Goal: Task Accomplishment & Management: Manage account settings

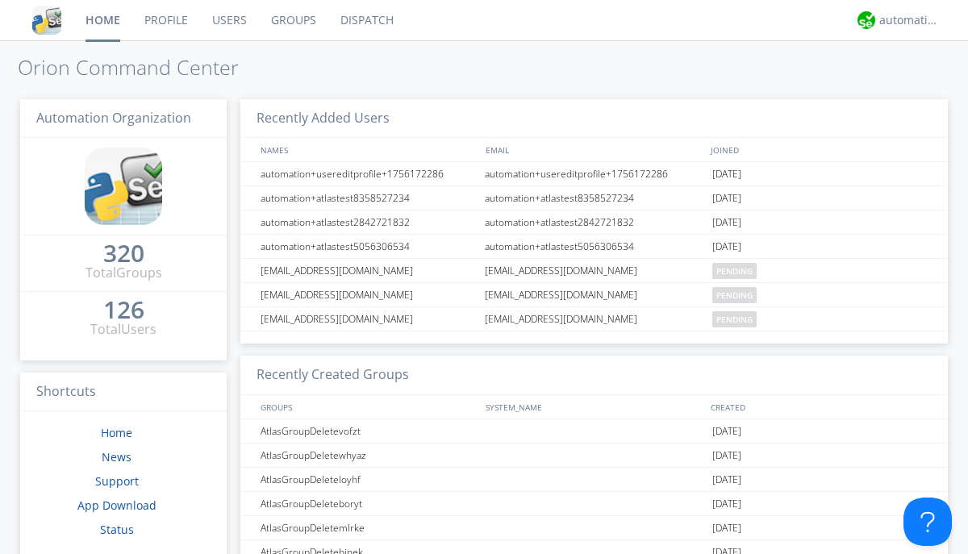
click at [292, 20] on link "Groups" at bounding box center [293, 20] width 69 height 40
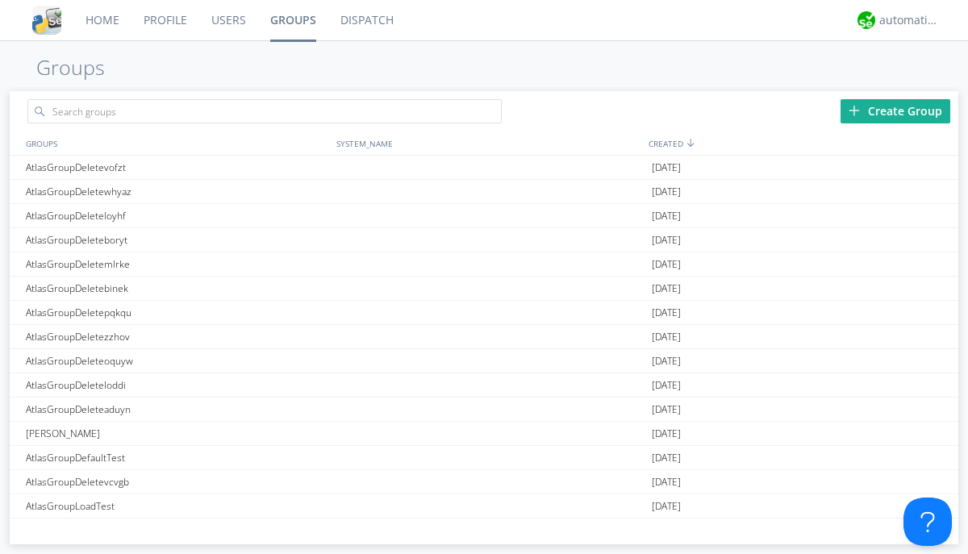
click at [895, 110] on div "Create Group" at bounding box center [895, 111] width 110 height 24
click at [292, 20] on link "Groups" at bounding box center [293, 20] width 70 height 40
type input "AtlasGroupDeleteljcmv"
click at [177, 167] on div "AtlasGroupDeleteljcmv" at bounding box center [177, 167] width 310 height 23
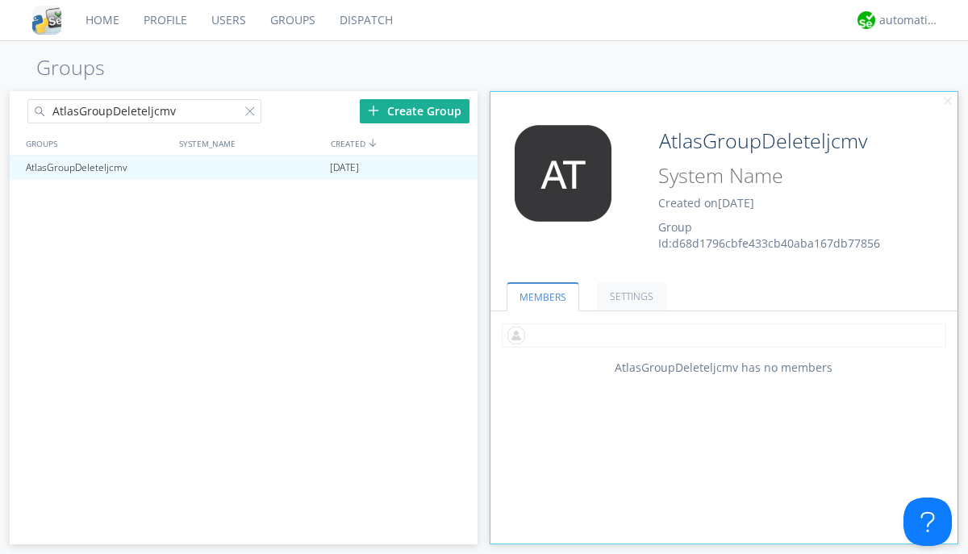
click at [723, 335] on input "text" at bounding box center [723, 335] width 444 height 24
type input "automation+atlas0005"
click at [720, 335] on input "text" at bounding box center [723, 335] width 444 height 24
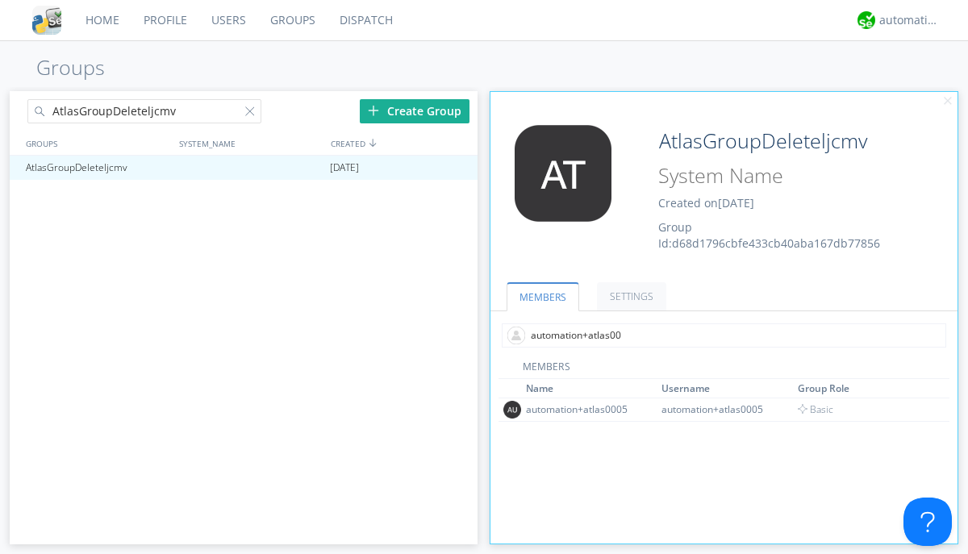
type input "automation+atlas0004"
click at [720, 335] on input "text" at bounding box center [723, 335] width 444 height 24
click at [810, 432] on span "Basic" at bounding box center [815, 433] width 36 height 14
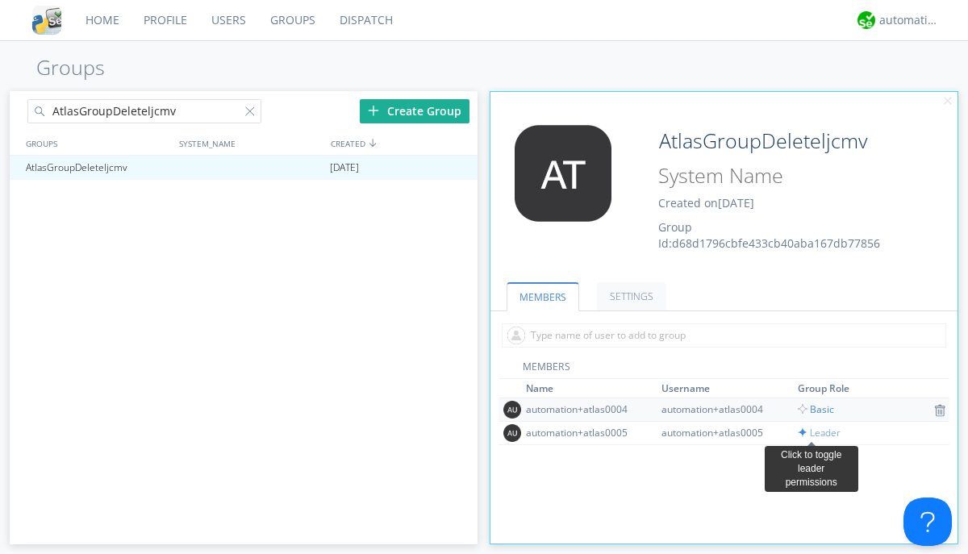
click at [720, 335] on input "text" at bounding box center [723, 335] width 444 height 24
click at [810, 409] on span "Basic" at bounding box center [815, 409] width 36 height 14
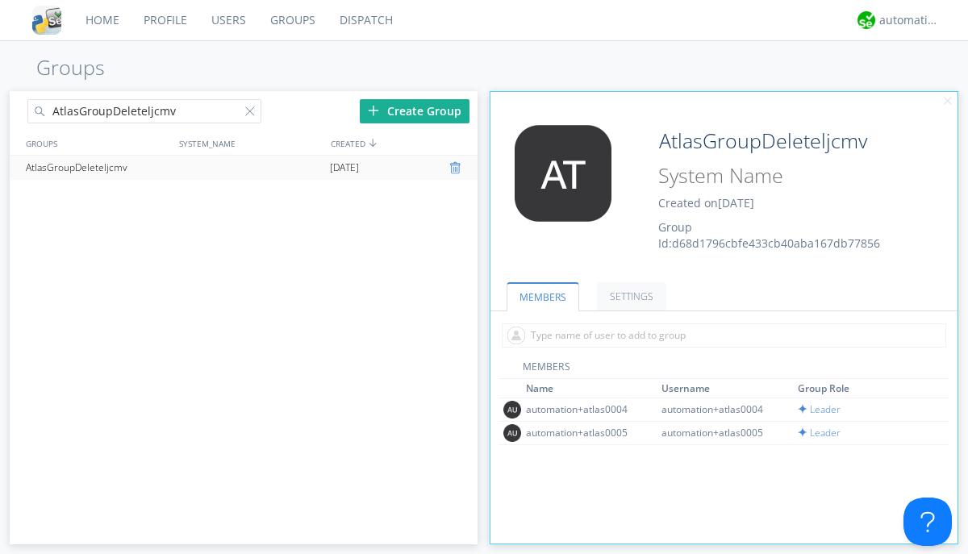
click at [456, 168] on div at bounding box center [457, 167] width 16 height 13
